Goal: Transaction & Acquisition: Purchase product/service

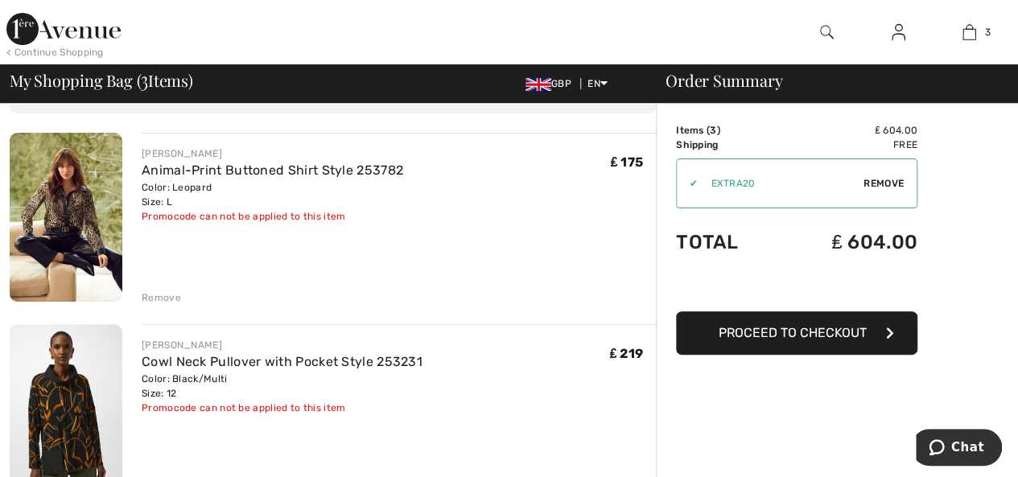
scroll to position [101, 0]
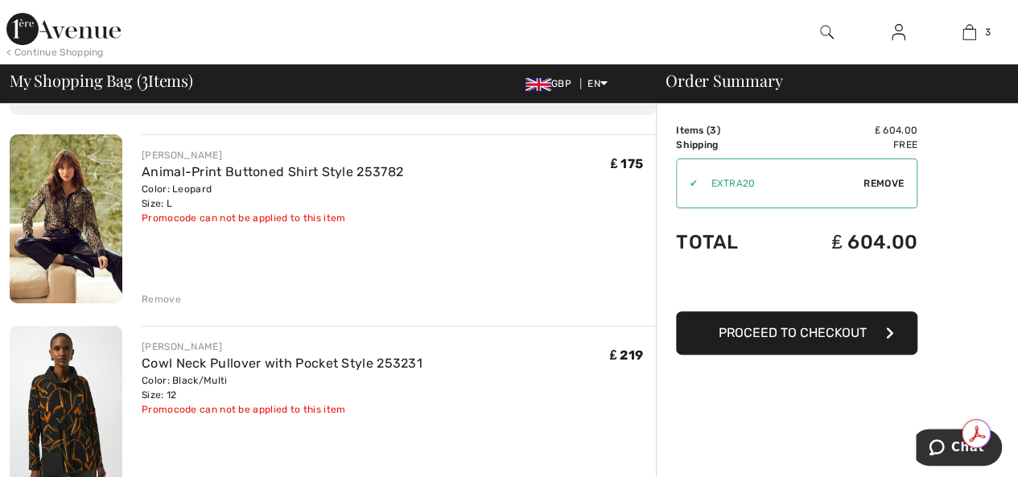
click at [813, 327] on span "Proceed to Checkout" at bounding box center [793, 332] width 148 height 15
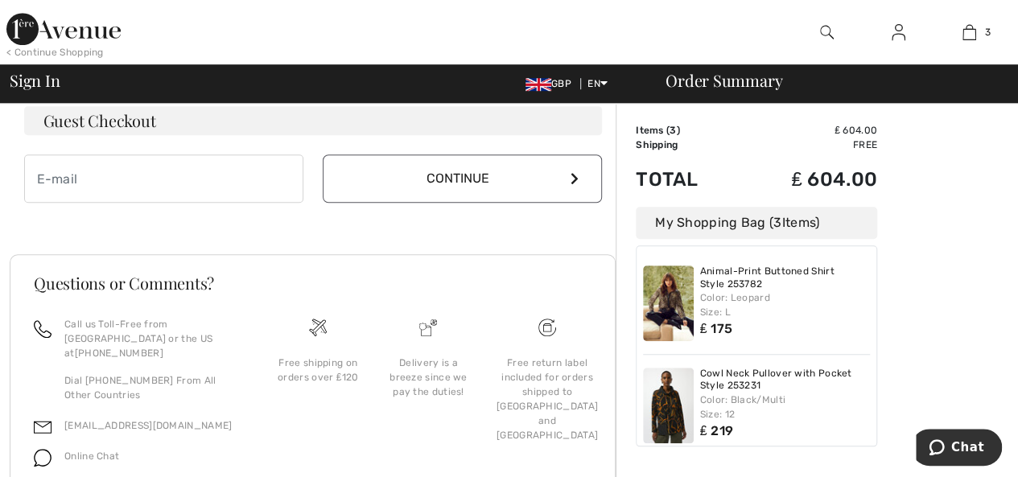
scroll to position [504, 0]
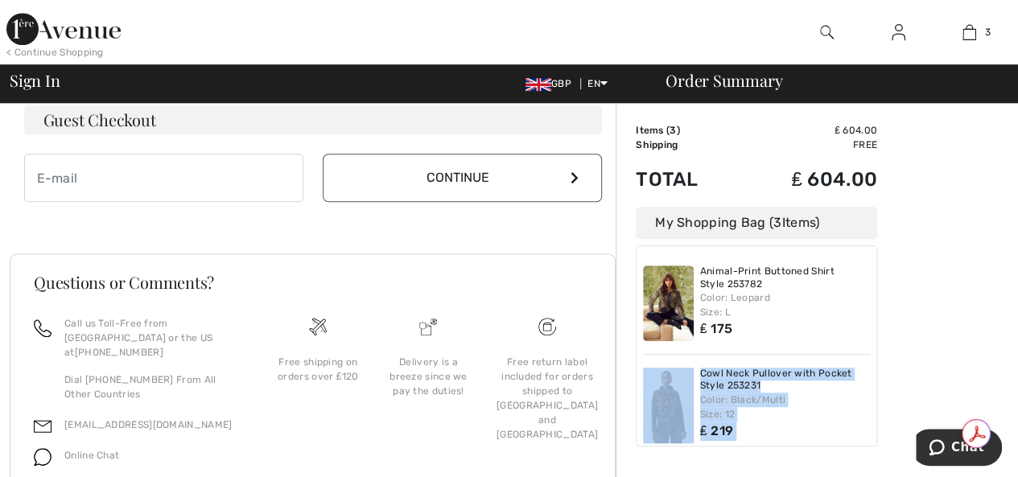
drag, startPoint x: 868, startPoint y: 321, endPoint x: 871, endPoint y: 361, distance: 40.4
click at [880, 374] on div "Order Summary Details Items ( 3 ) ₤ 604.00 Promo code ₤ 0.00 Shipping Free Tax1…" at bounding box center [817, 74] width 402 height 950
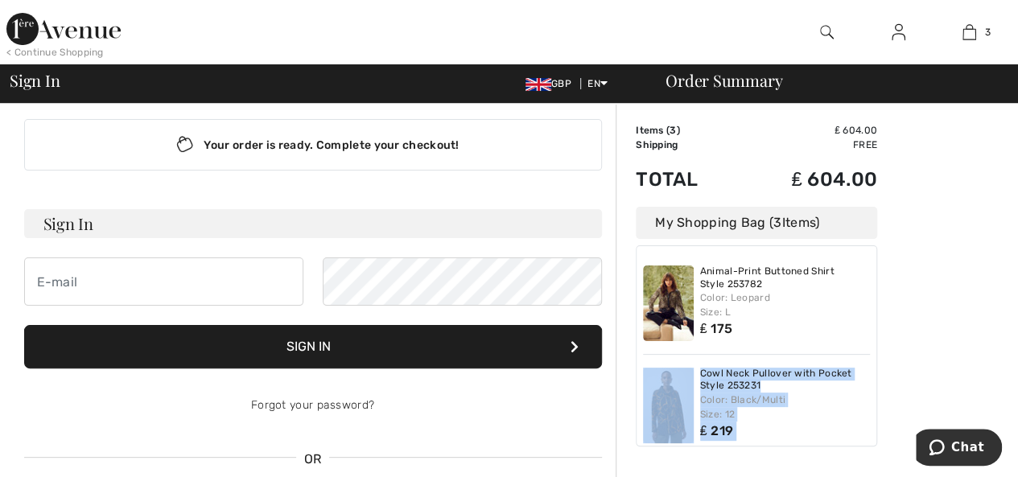
scroll to position [16, 0]
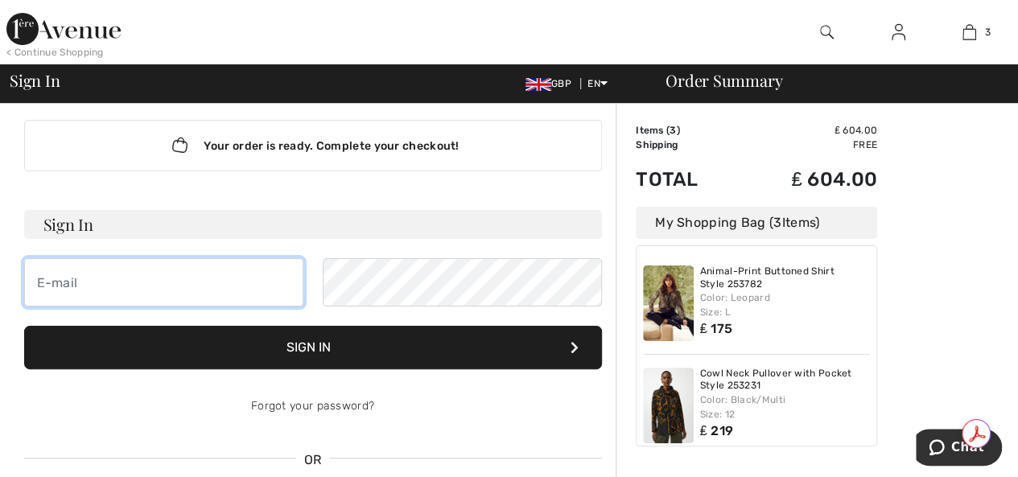
click at [63, 282] on input "email" at bounding box center [163, 282] width 279 height 48
type input "francesaaa@aol.com"
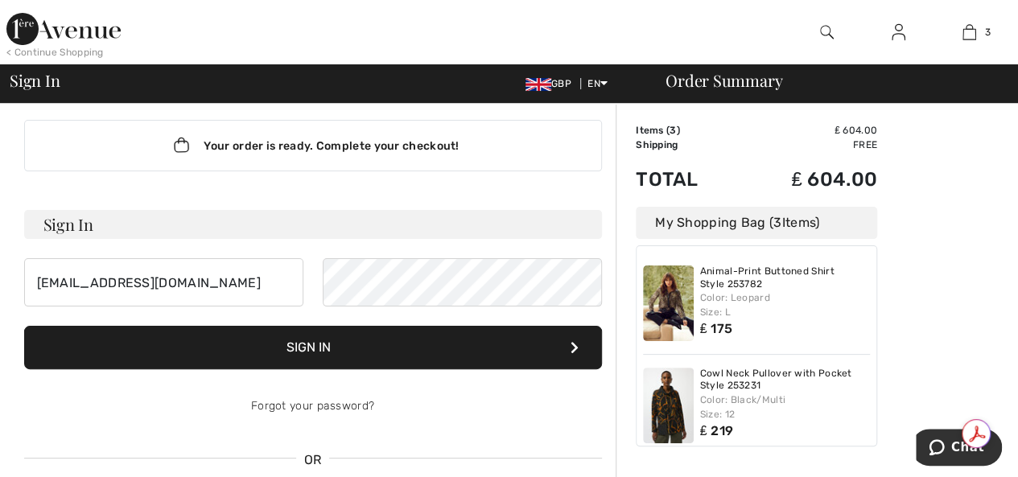
click at [320, 344] on button "Sign In" at bounding box center [313, 347] width 578 height 43
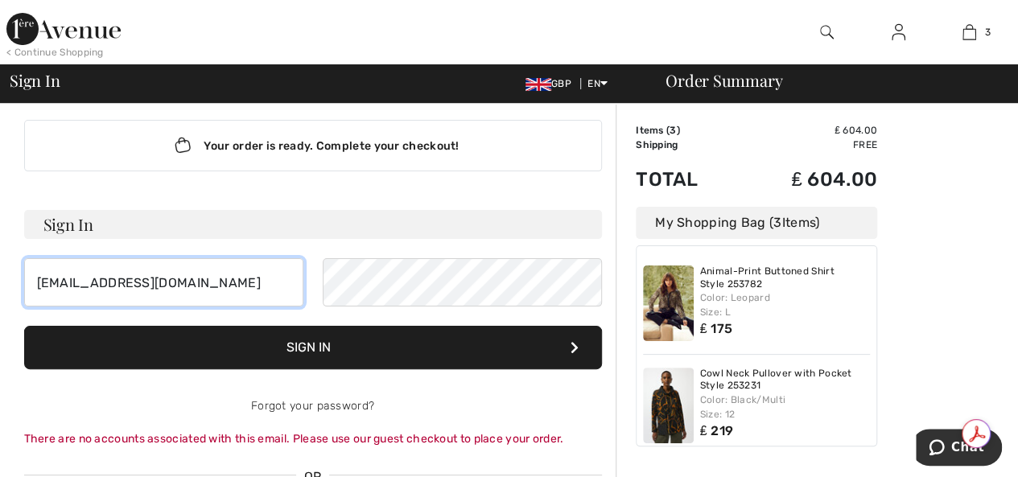
drag, startPoint x: 207, startPoint y: 272, endPoint x: 0, endPoint y: 274, distance: 206.8
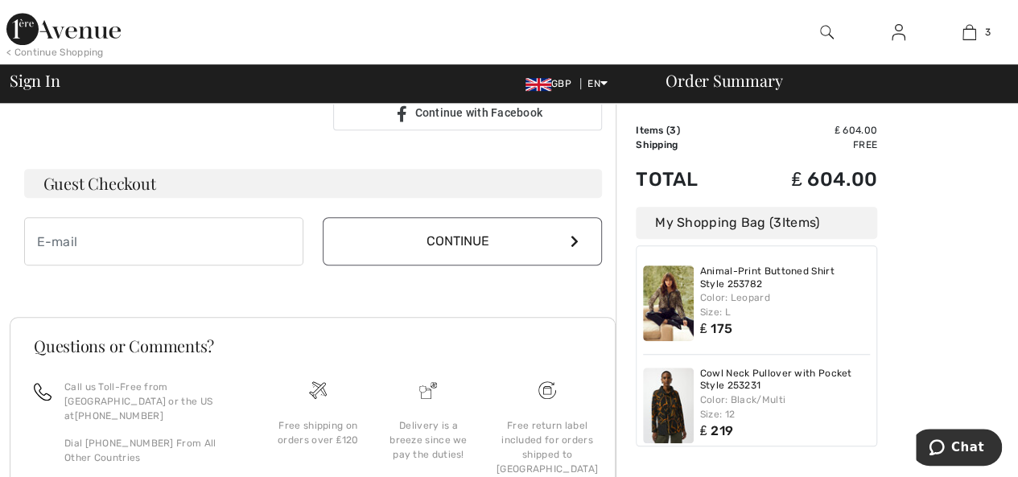
scroll to position [462, 0]
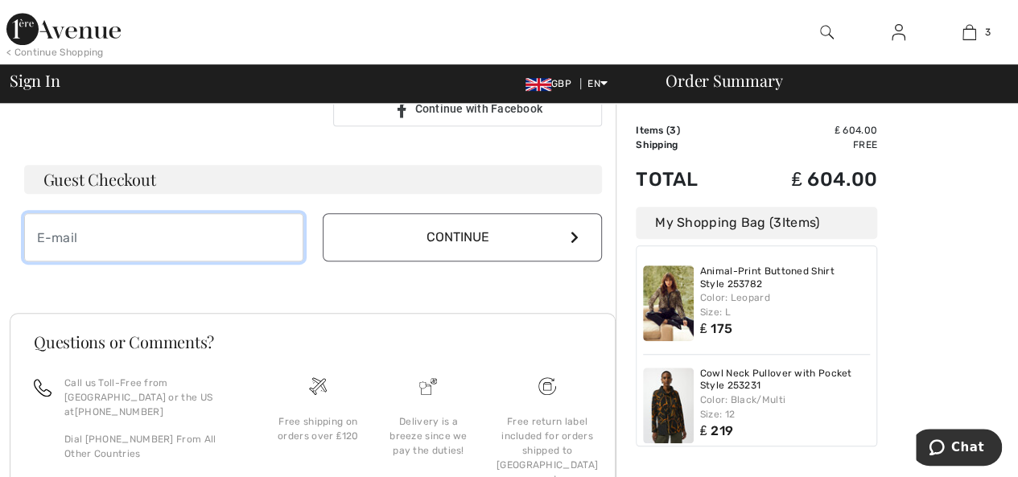
click at [85, 232] on input "email" at bounding box center [163, 237] width 279 height 48
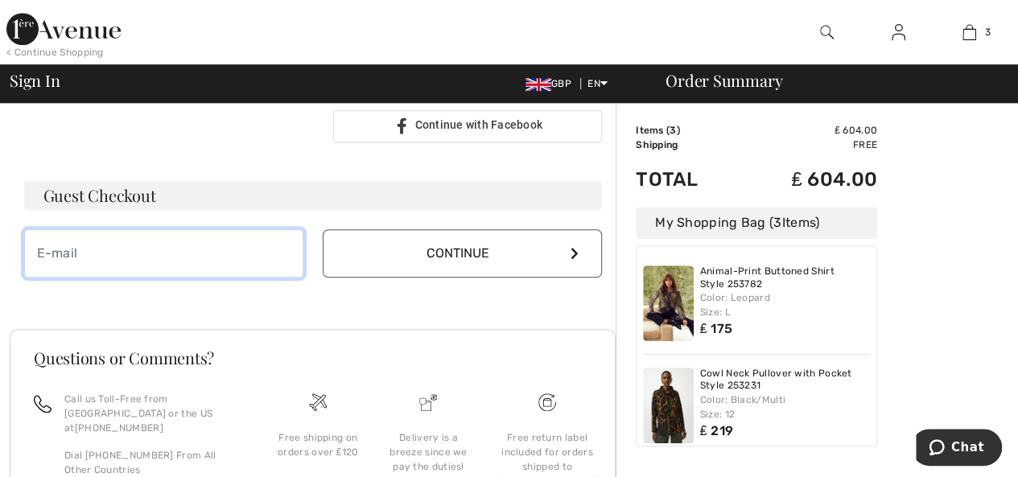
scroll to position [478, 0]
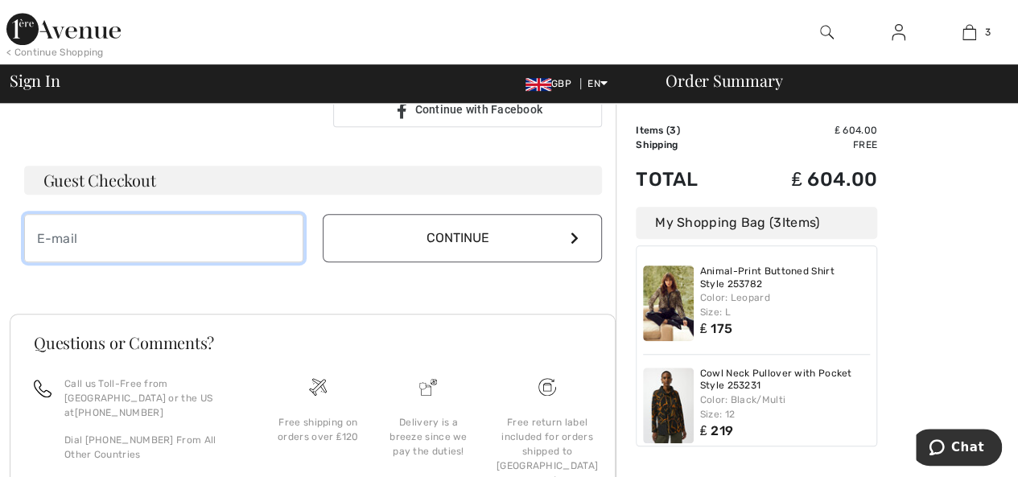
click at [80, 241] on input "email" at bounding box center [163, 238] width 279 height 48
type input "francesaaa@aol.com"
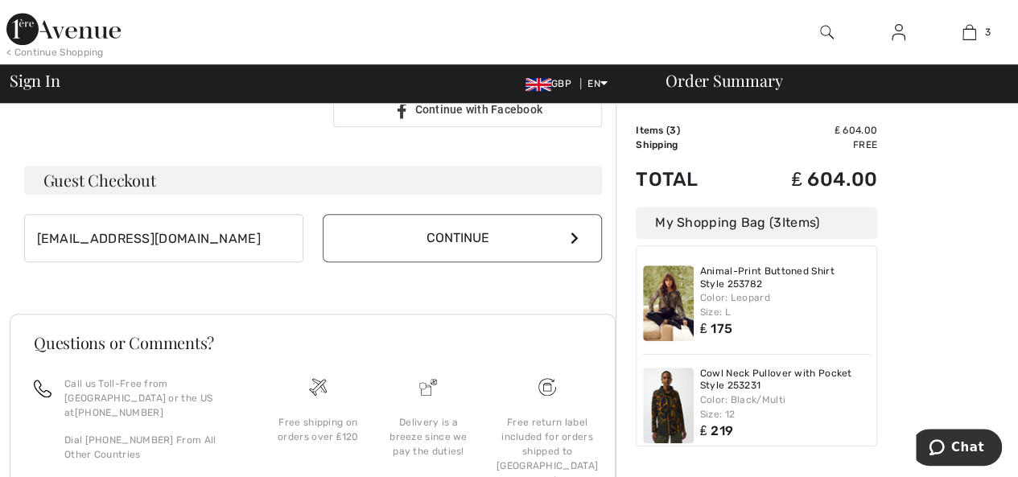
click at [571, 233] on icon at bounding box center [574, 238] width 8 height 13
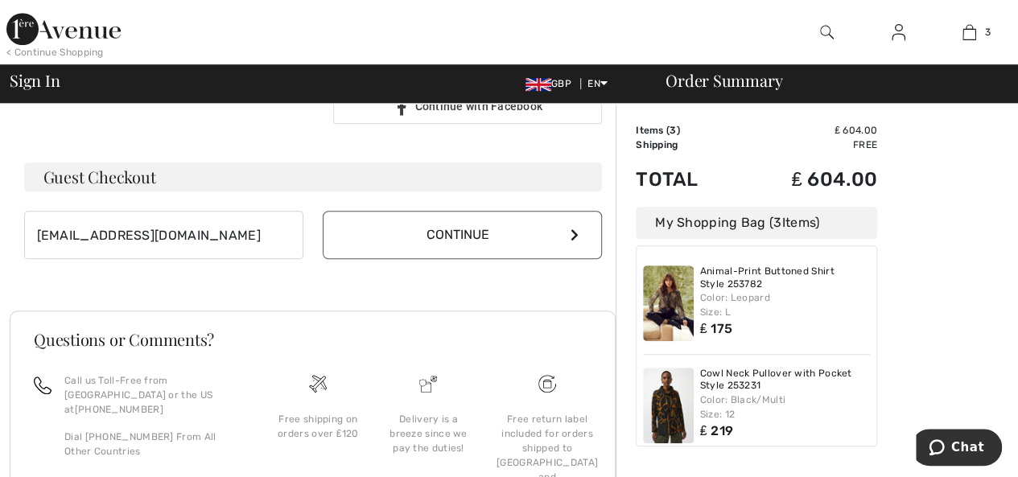
scroll to position [444, 0]
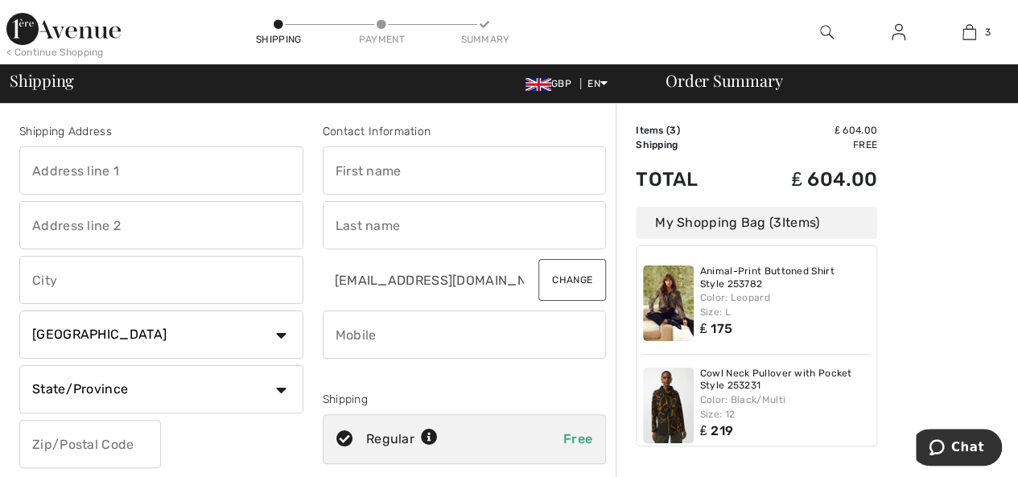
click at [68, 165] on input "text" at bounding box center [161, 170] width 284 height 48
type input "Flat 5, Wood House, 10 The Avenue, Poole, BH13 6AG"
type input "[PERSON_NAME]"
select select "GB"
type input "BH13 6AG"
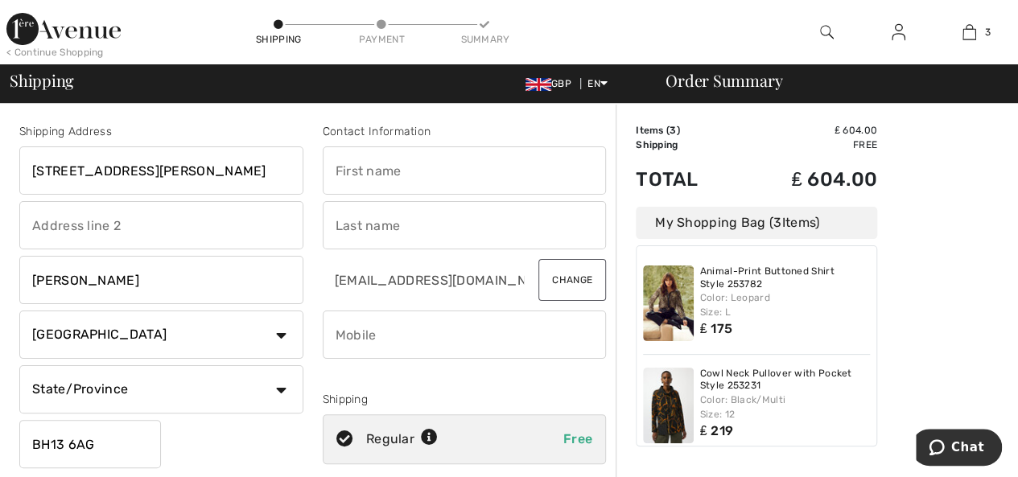
type input "[PERSON_NAME]"
type input "07724446508"
type input "DOR"
type input "BH136AG"
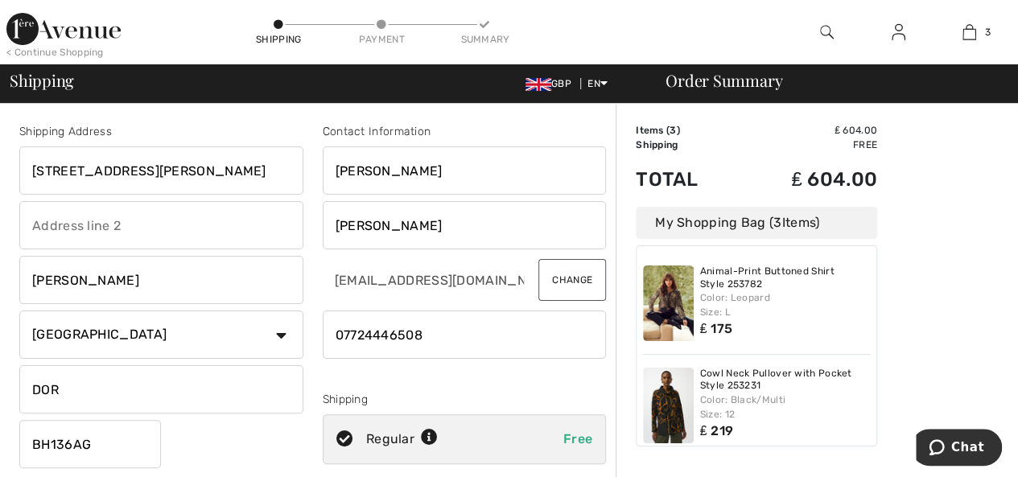
type input "[GEOGRAPHIC_DATA]"
type input "BH136AG"
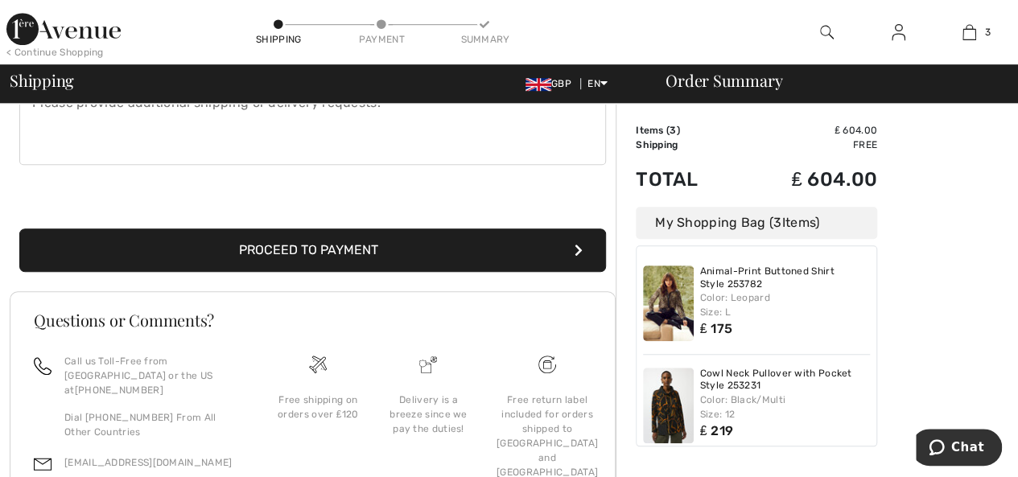
scroll to position [492, 0]
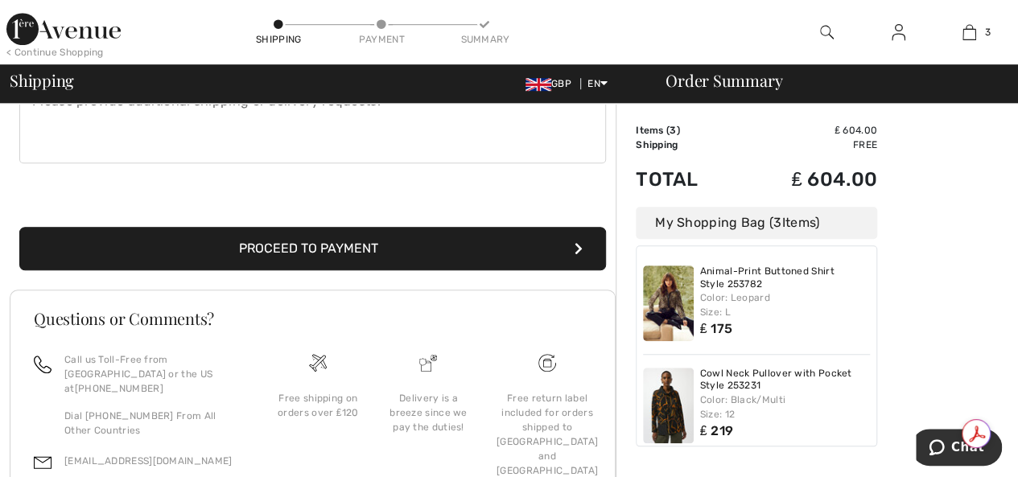
click at [349, 237] on button "Proceed to Payment" at bounding box center [312, 248] width 587 height 43
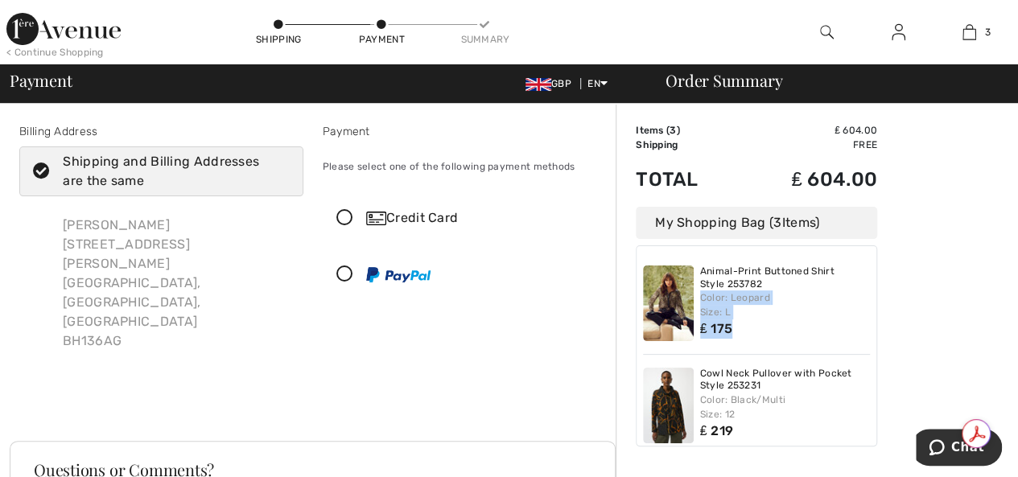
drag, startPoint x: 869, startPoint y: 266, endPoint x: 895, endPoint y: 262, distance: 25.9
click at [890, 348] on div "Order Summary Details Items ( 3 ) ₤ 604.00 Promo code ₤ 0.00 Shipping Free Tax1…" at bounding box center [817, 420] width 402 height 633
click at [341, 215] on icon at bounding box center [344, 218] width 43 height 17
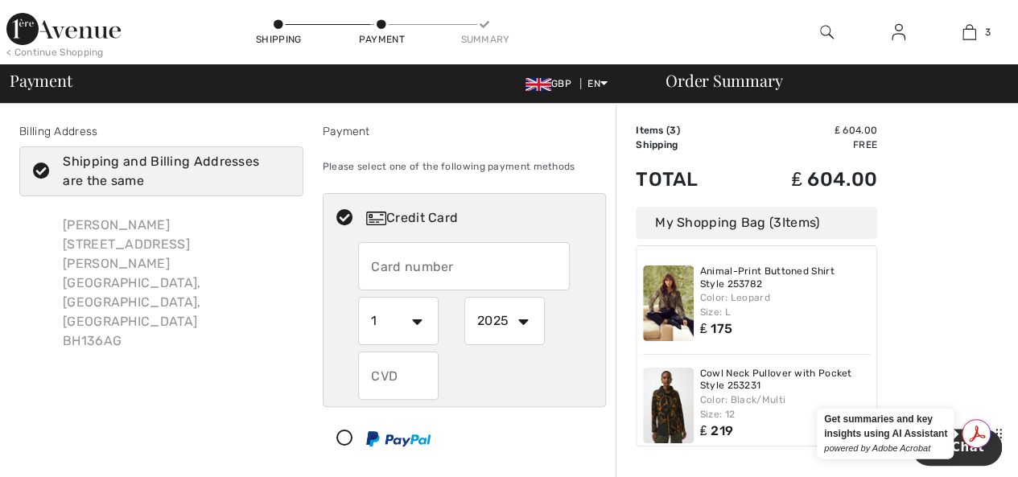
click at [962, 442] on div "Get summaries and key insights using AI Assistant powered by Adobe Acrobat" at bounding box center [990, 433] width 56 height 29
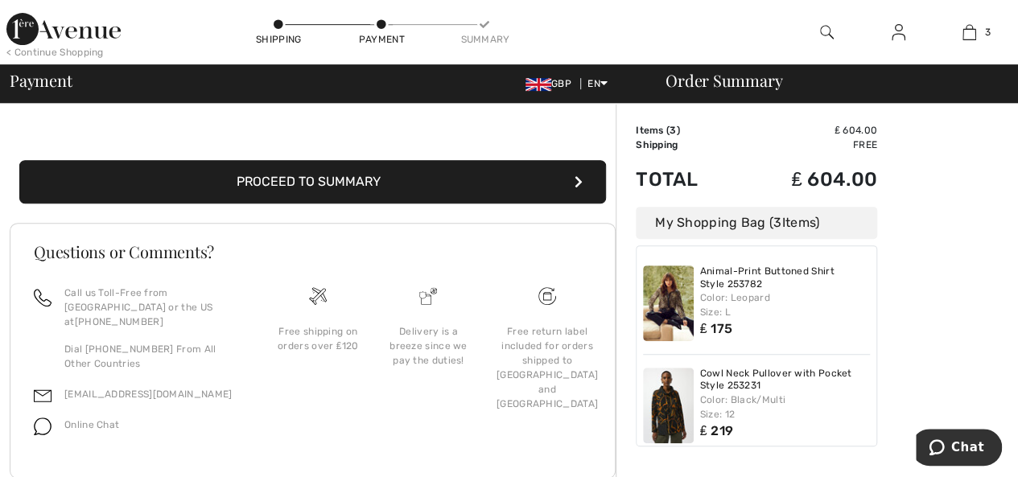
scroll to position [393, 0]
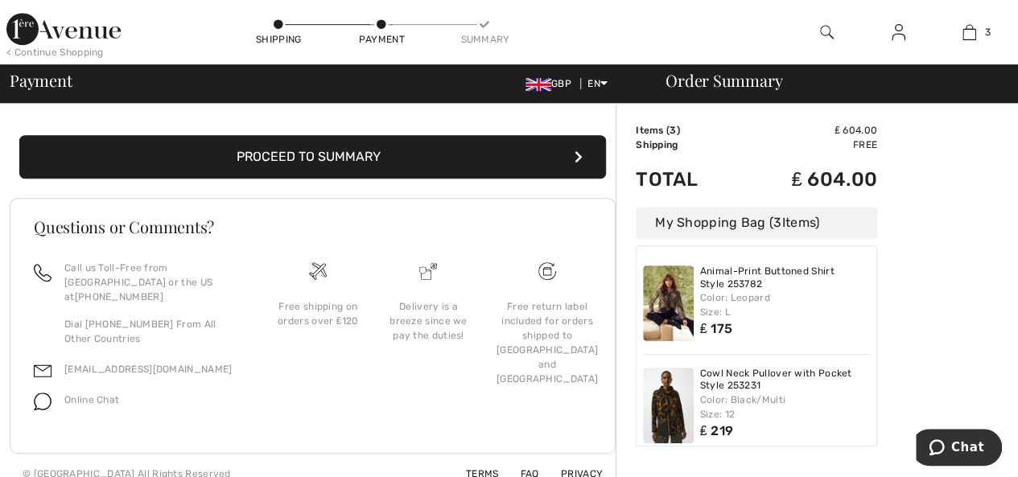
click at [570, 150] on button "Proceed to Summary" at bounding box center [312, 156] width 587 height 43
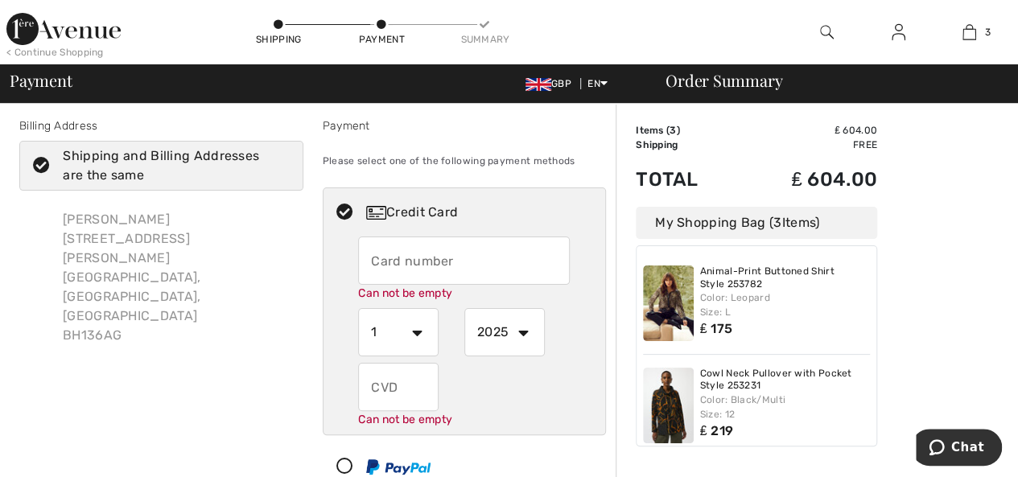
scroll to position [0, 0]
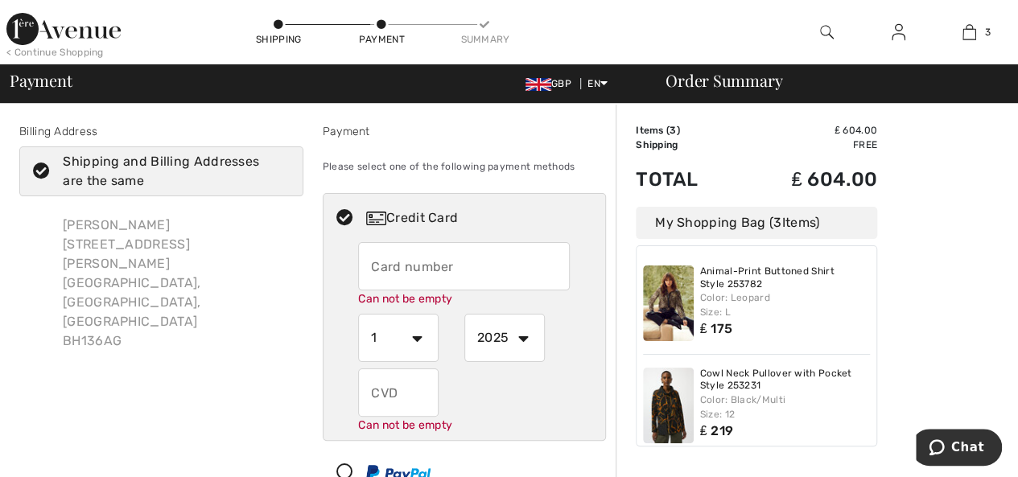
click at [410, 258] on input "text" at bounding box center [464, 266] width 212 height 48
